Goal: Task Accomplishment & Management: Use online tool/utility

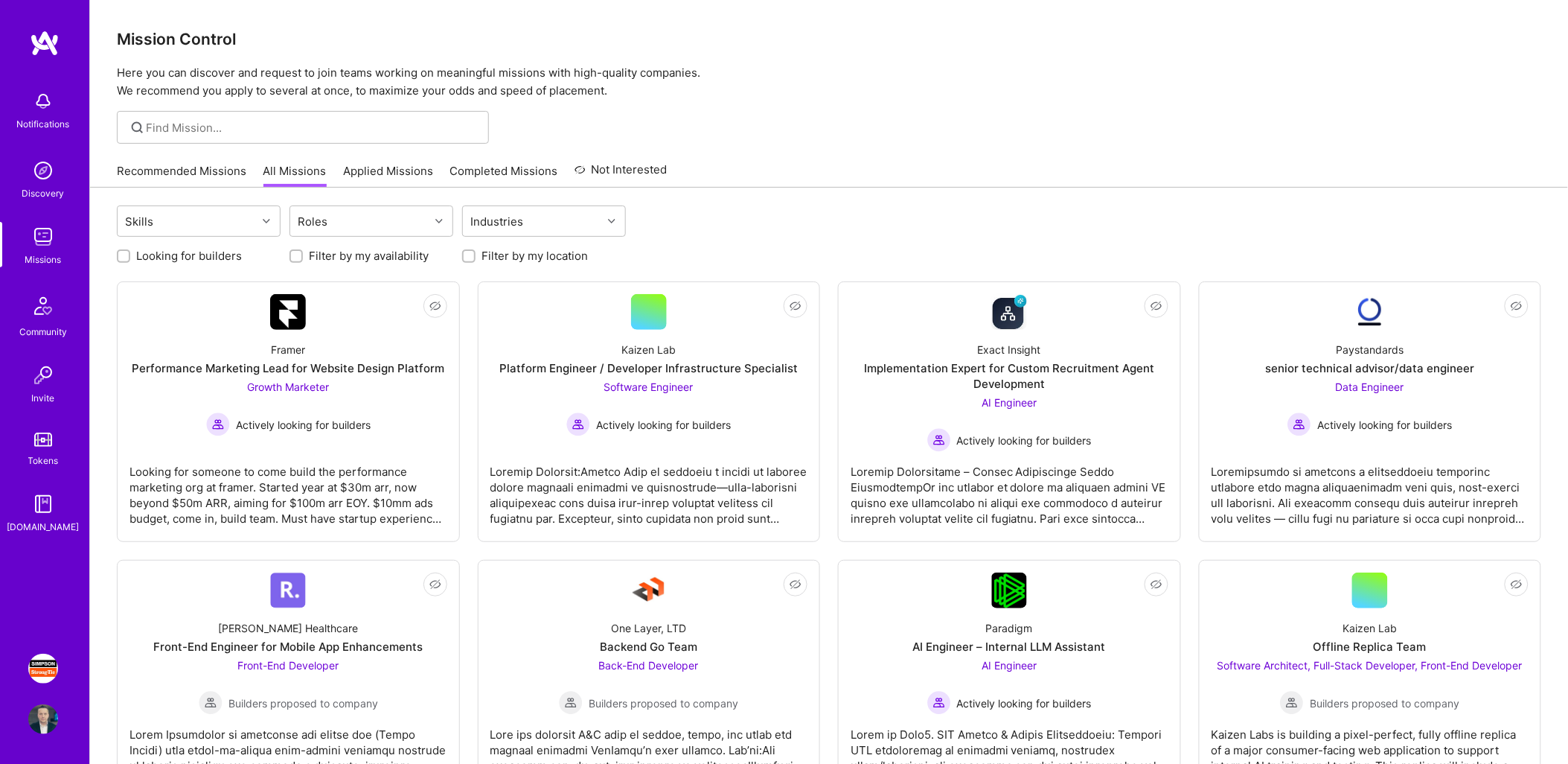
click at [45, 667] on img at bounding box center [43, 668] width 30 height 30
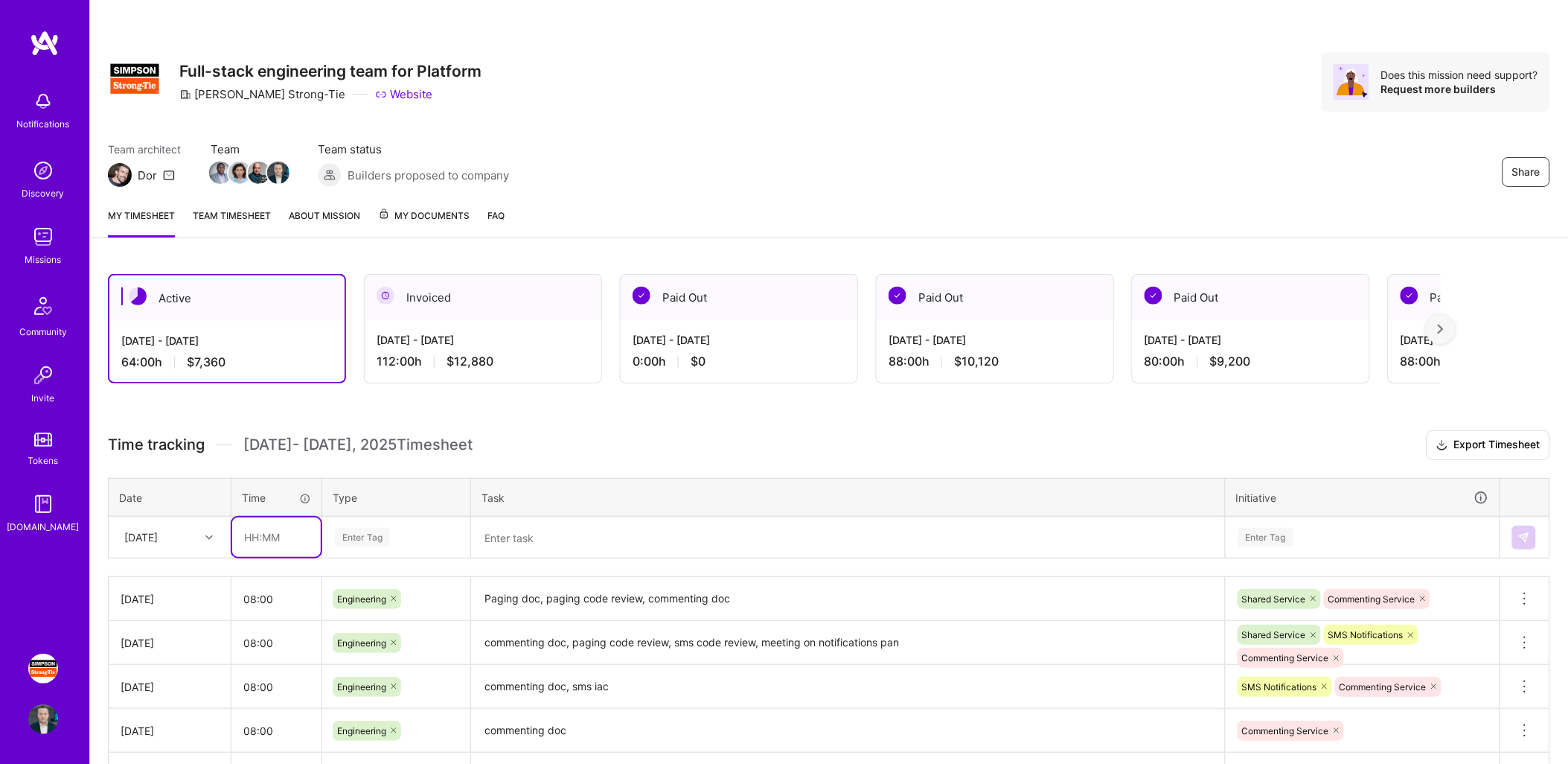
click at [264, 540] on input "text" at bounding box center [277, 537] width 89 height 39
type input "08:00"
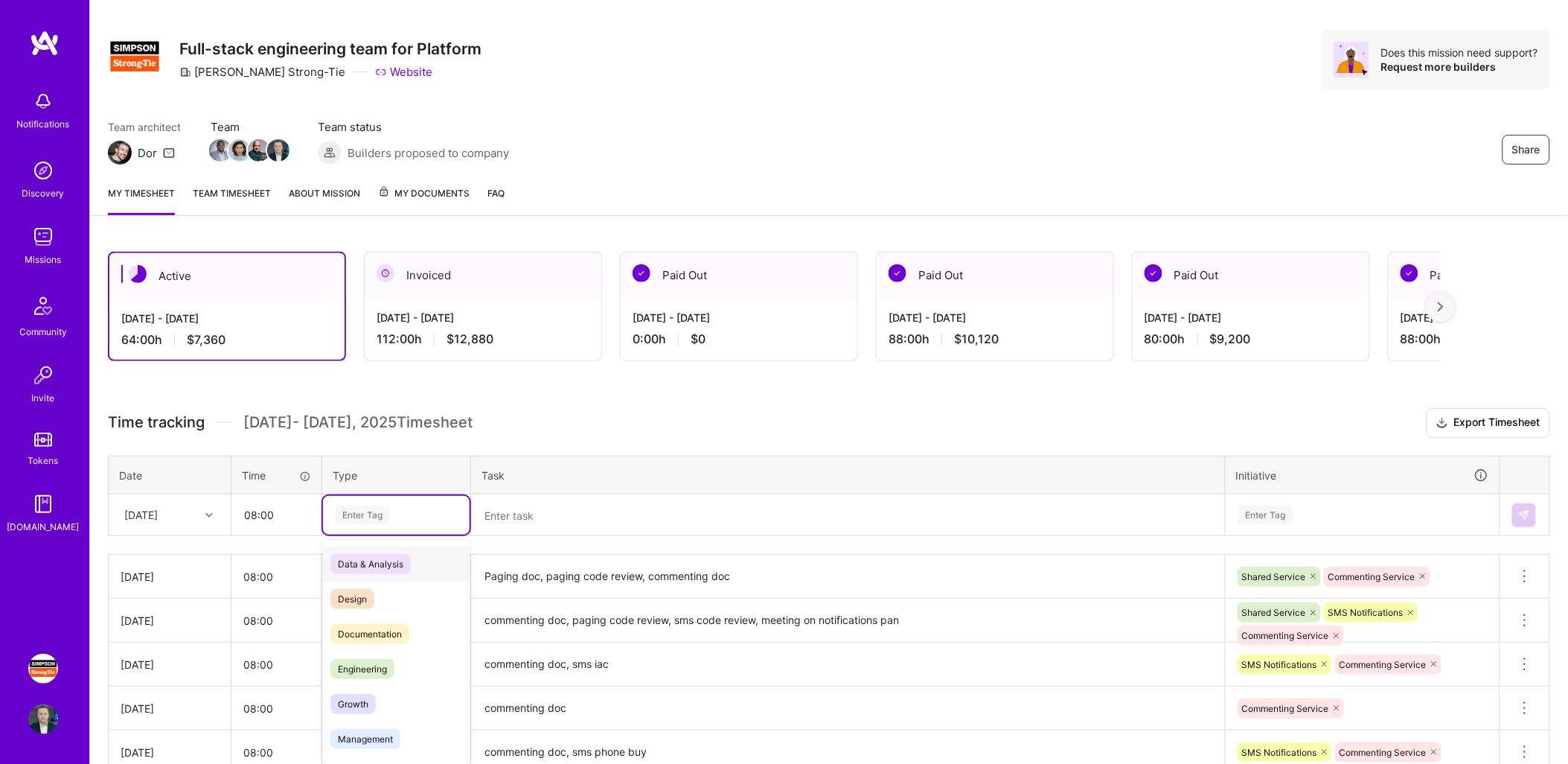
scroll to position [26, 0]
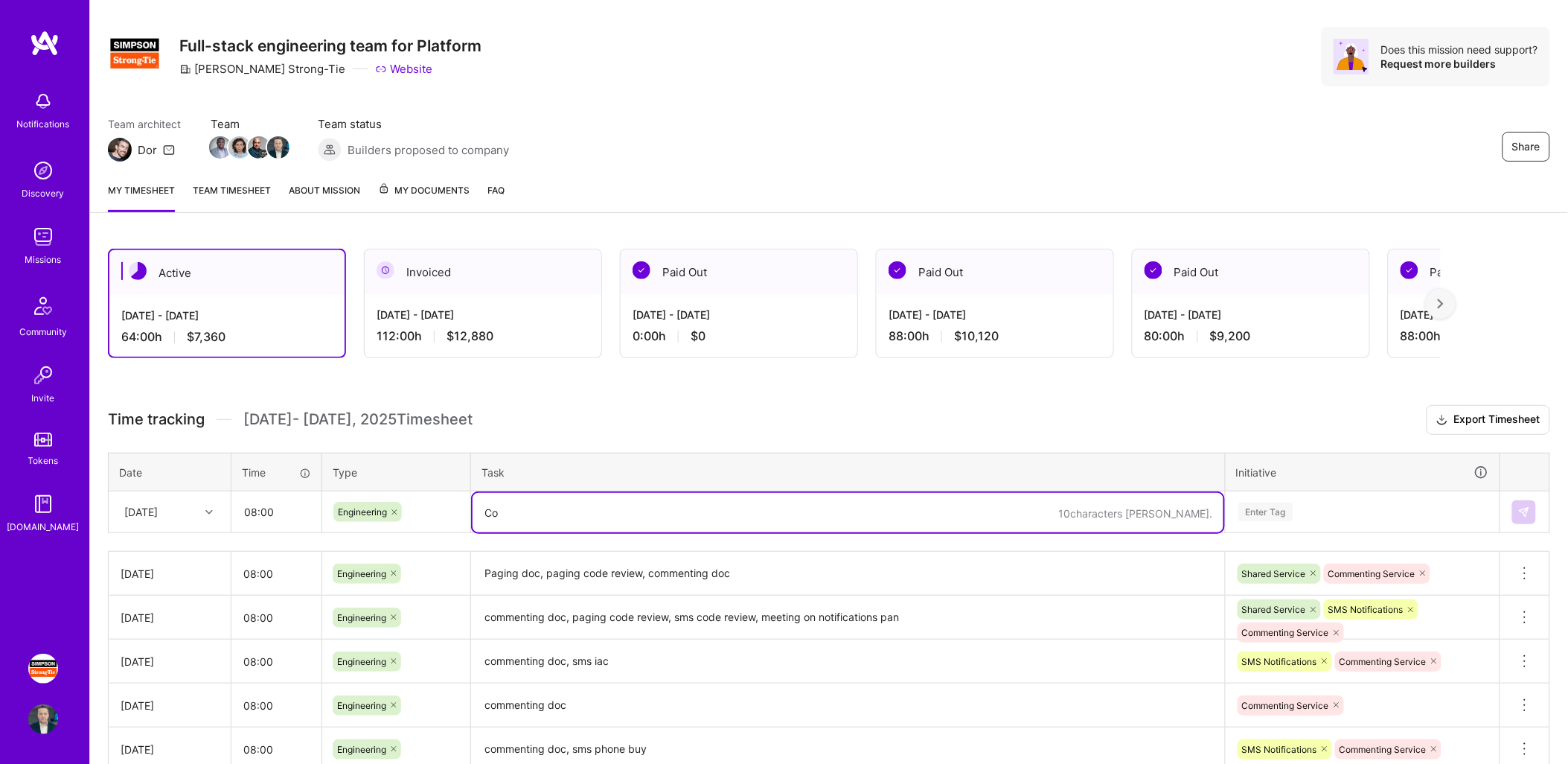
type textarea "C"
type textarea "commenting doc, paging code review and code update, comms devops meeting, sms d…"
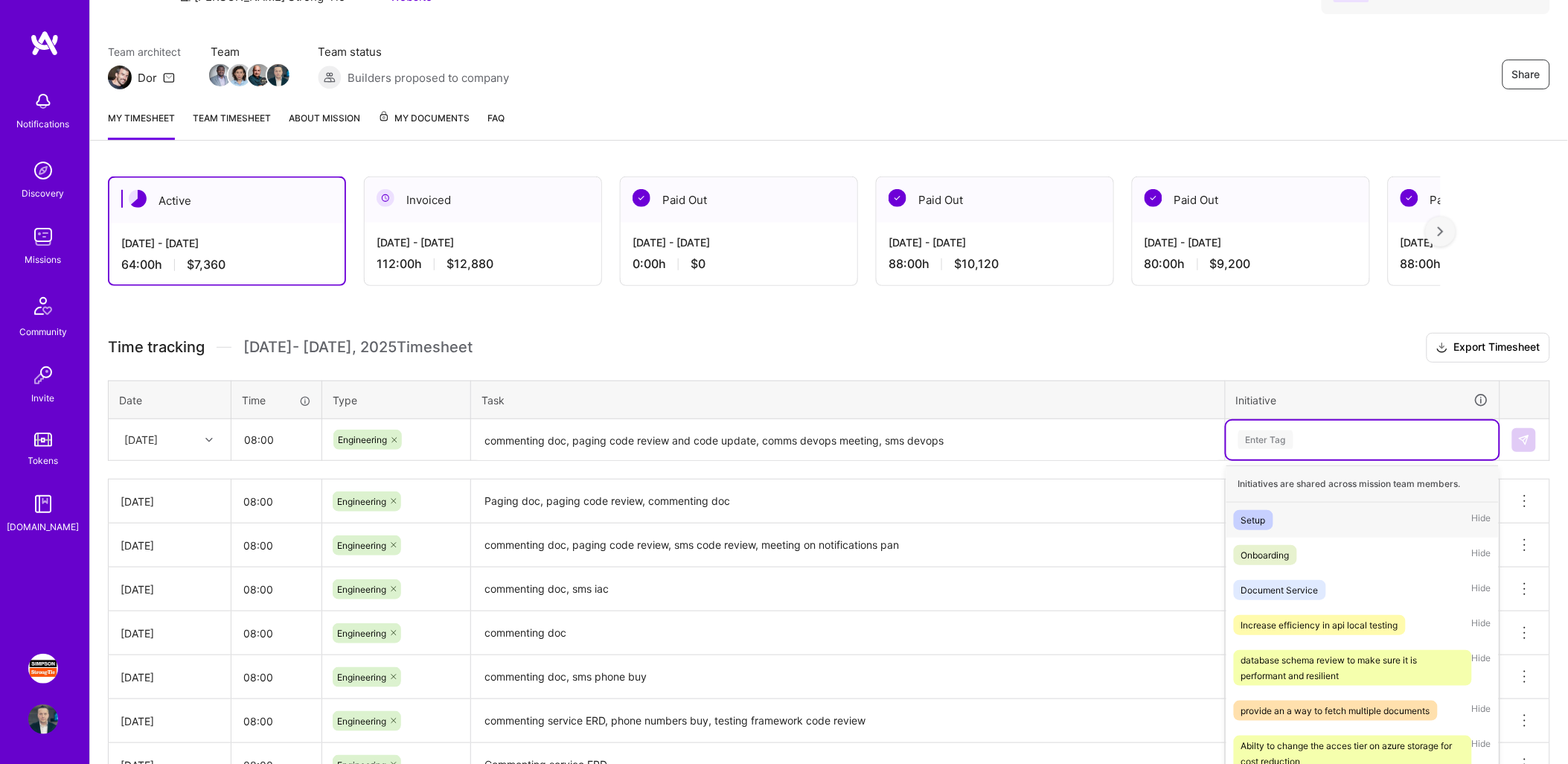
scroll to position [107, 0]
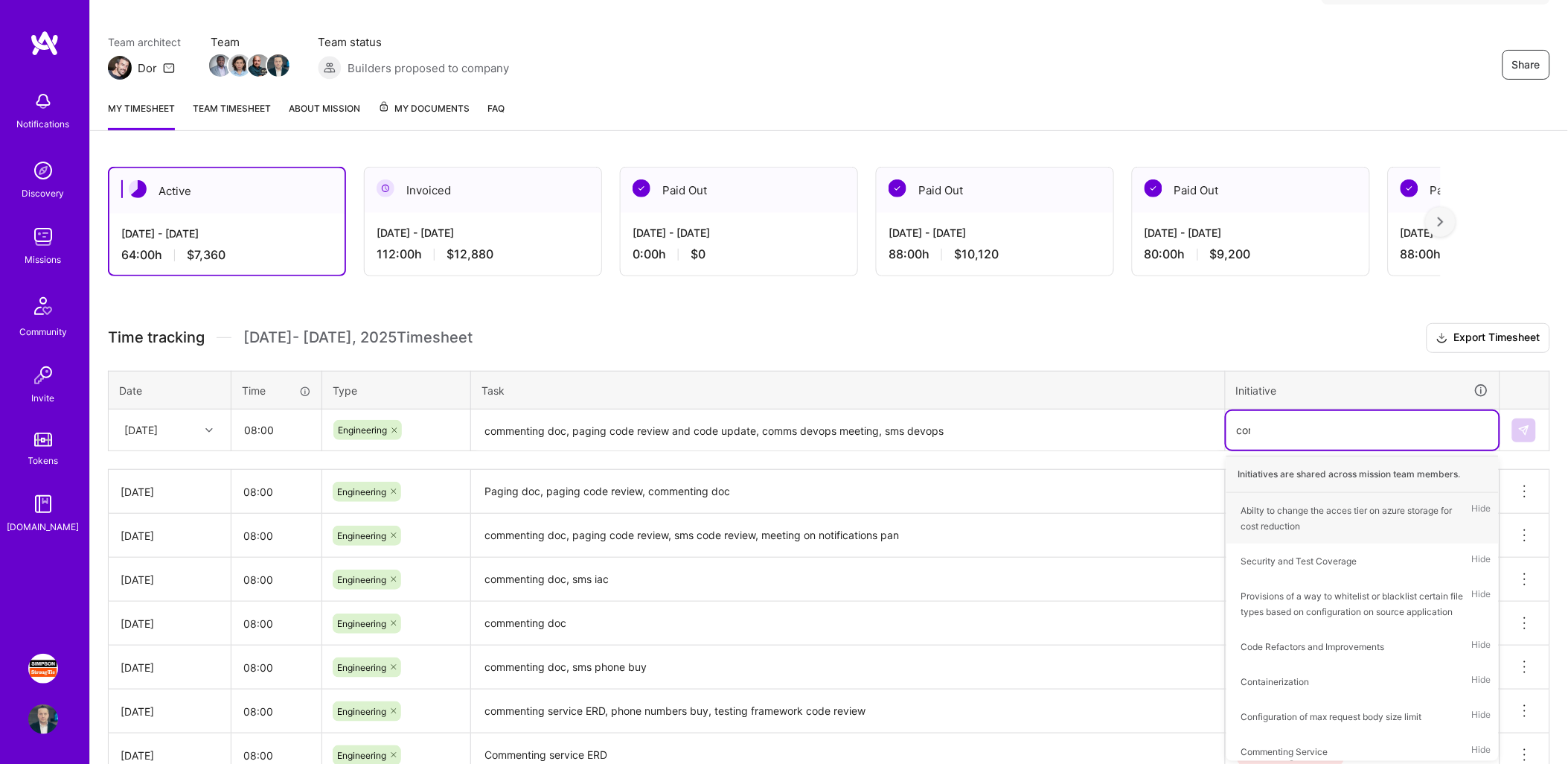
type input "comm"
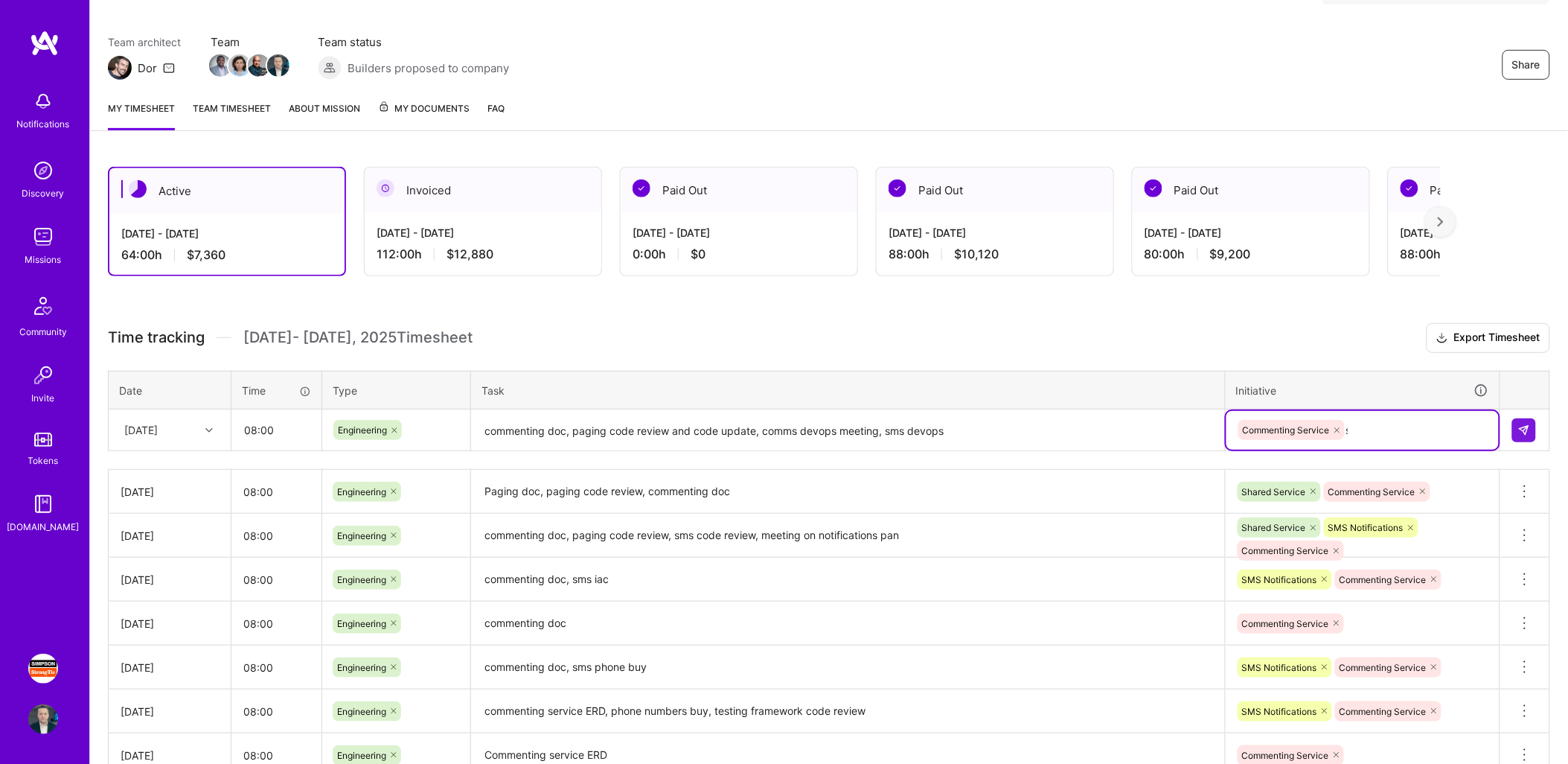
type input "sms"
click at [1521, 424] on img at bounding box center [1524, 430] width 12 height 12
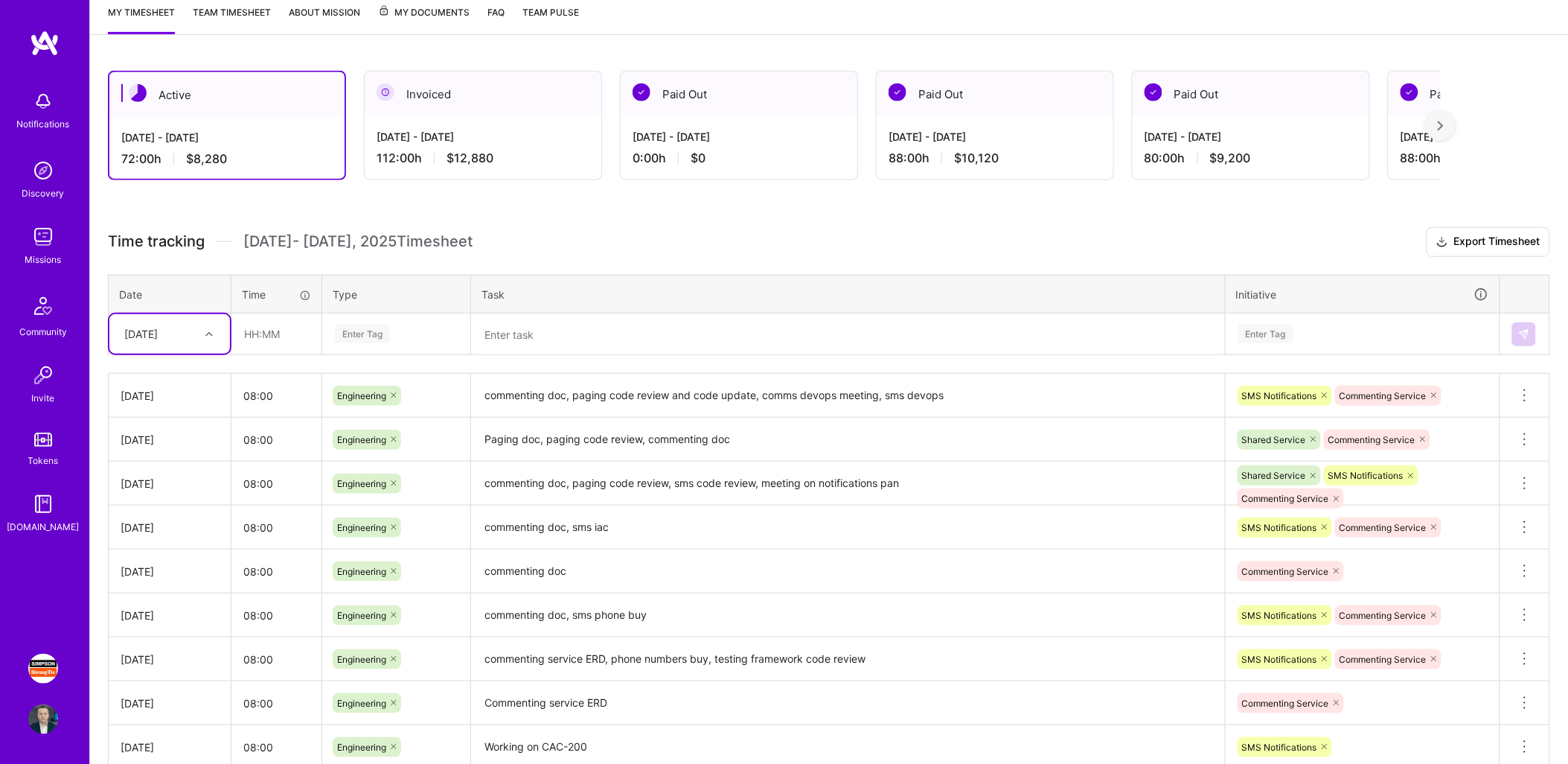
scroll to position [0, 0]
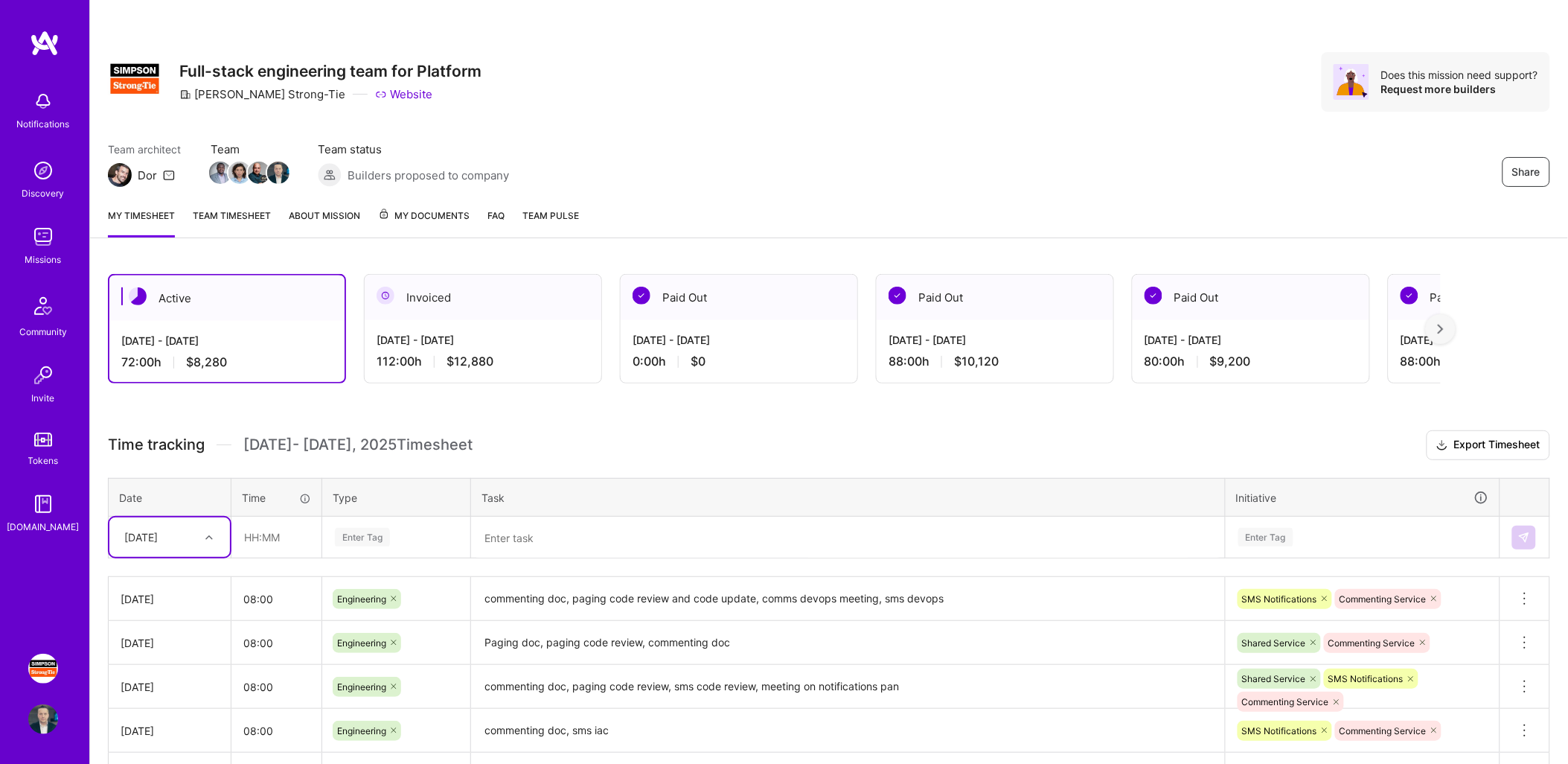
click at [232, 209] on link "Team timesheet" at bounding box center [232, 222] width 78 height 30
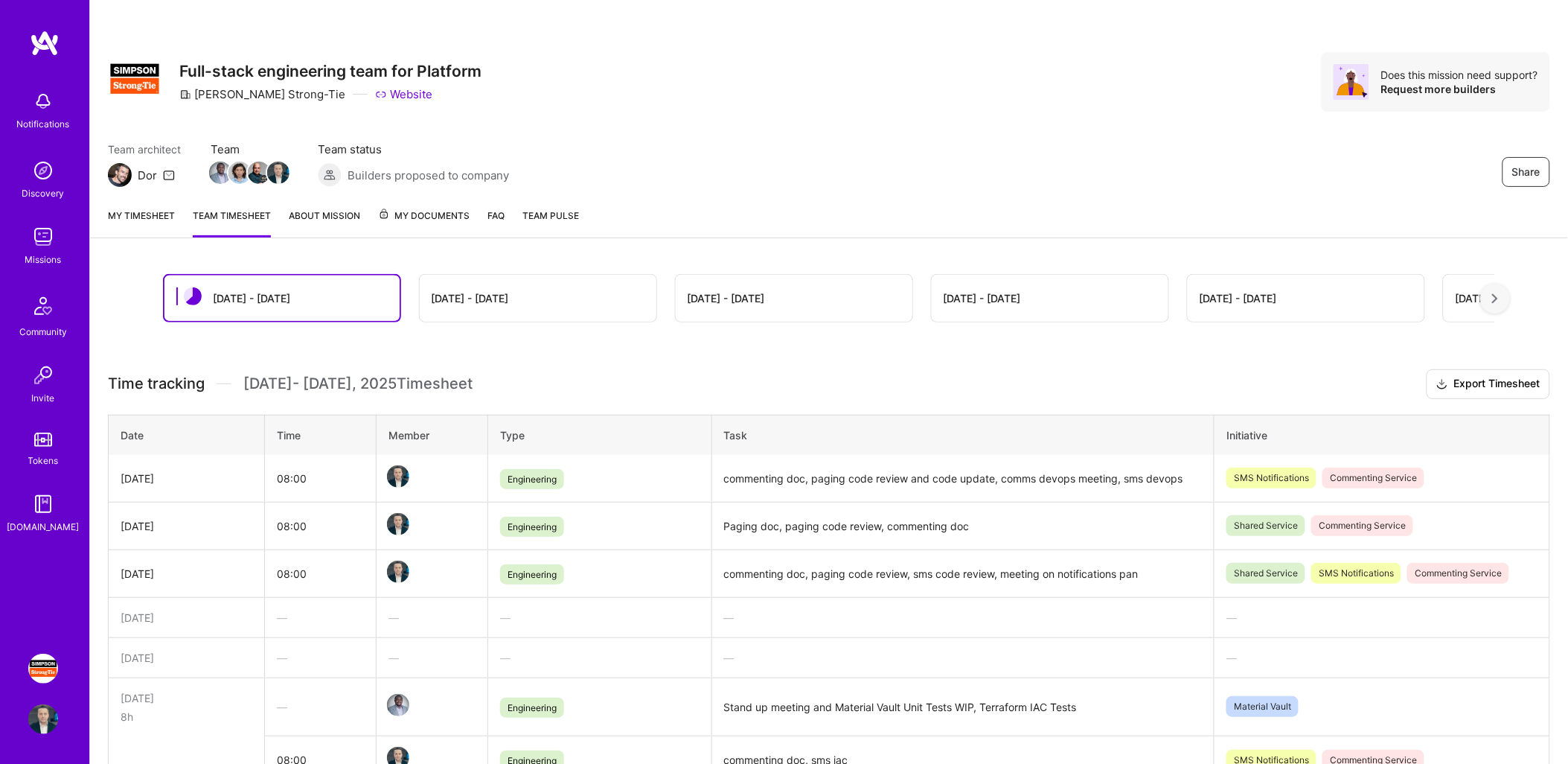
click at [874, 369] on h3 "Time tracking Aug 1 - Aug 15 , 2025 Timesheet Export Timesheet" at bounding box center [829, 384] width 1442 height 30
click at [44, 109] on img at bounding box center [43, 101] width 30 height 30
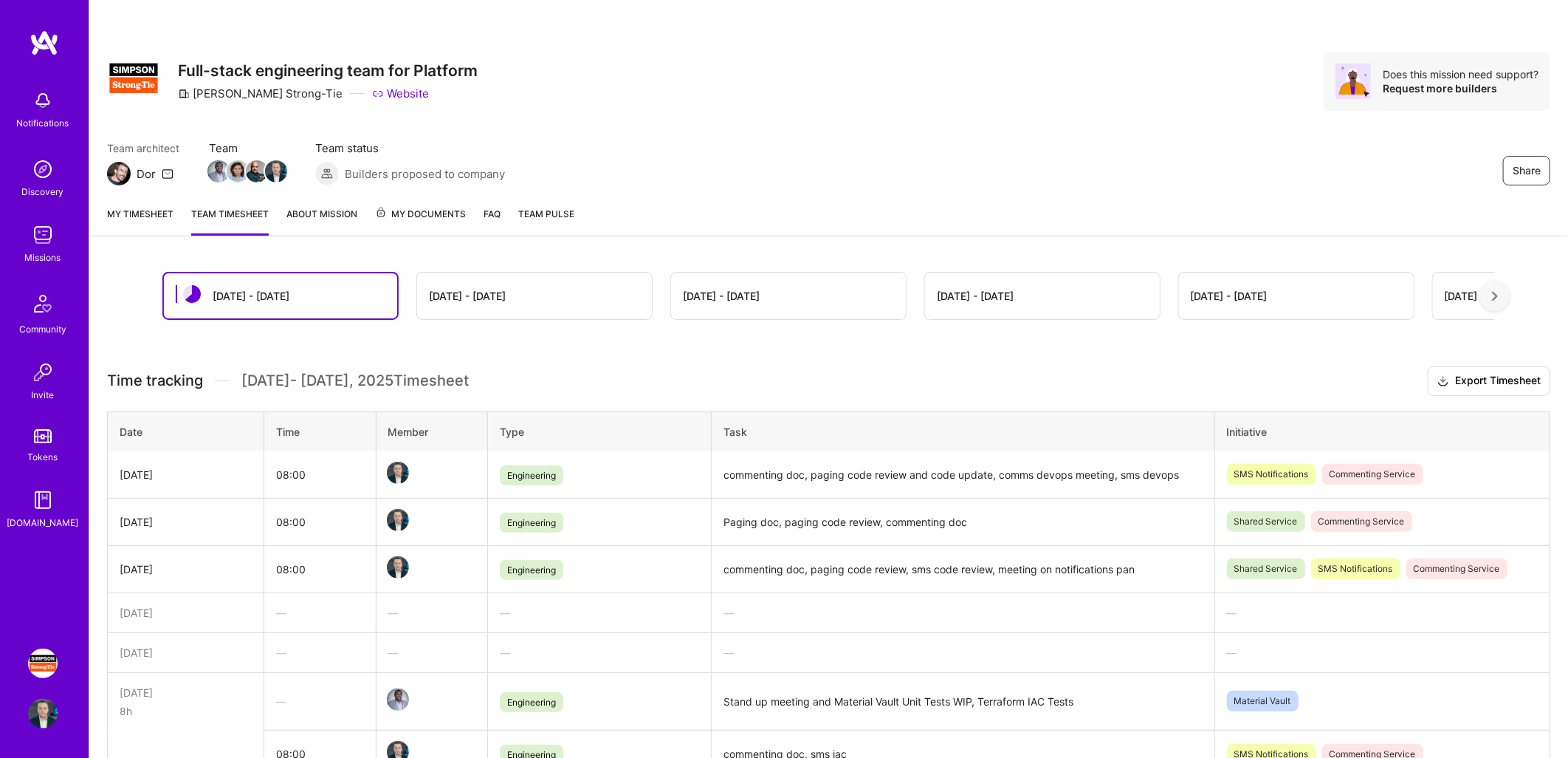
click at [818, 70] on div "Notifications Discovery Missions Community Invite Tokens A.Guide Simpson Strong…" at bounding box center [784, 768] width 1568 height 1536
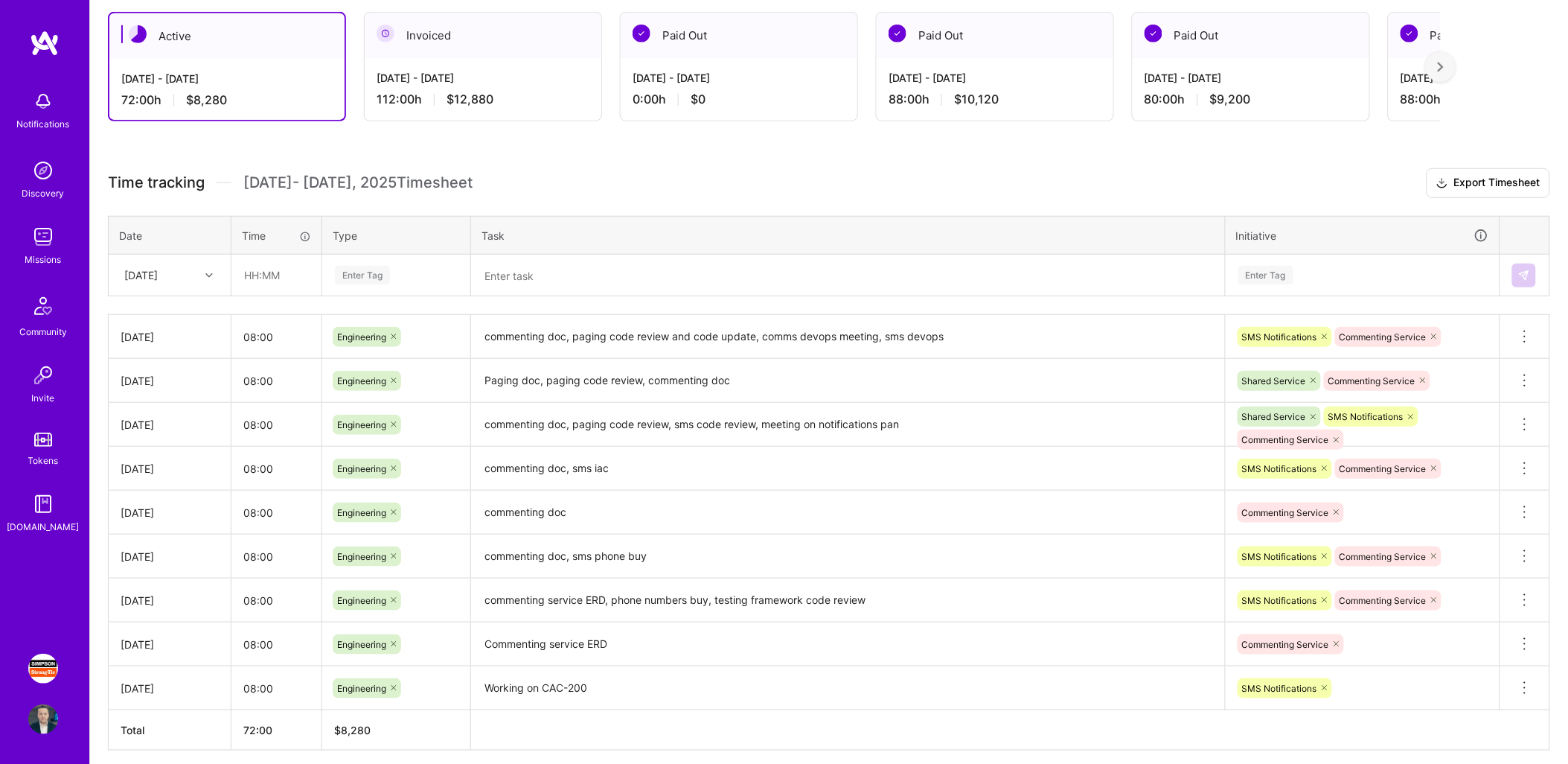
scroll to position [319, 0]
